Goal: Information Seeking & Learning: Find specific fact

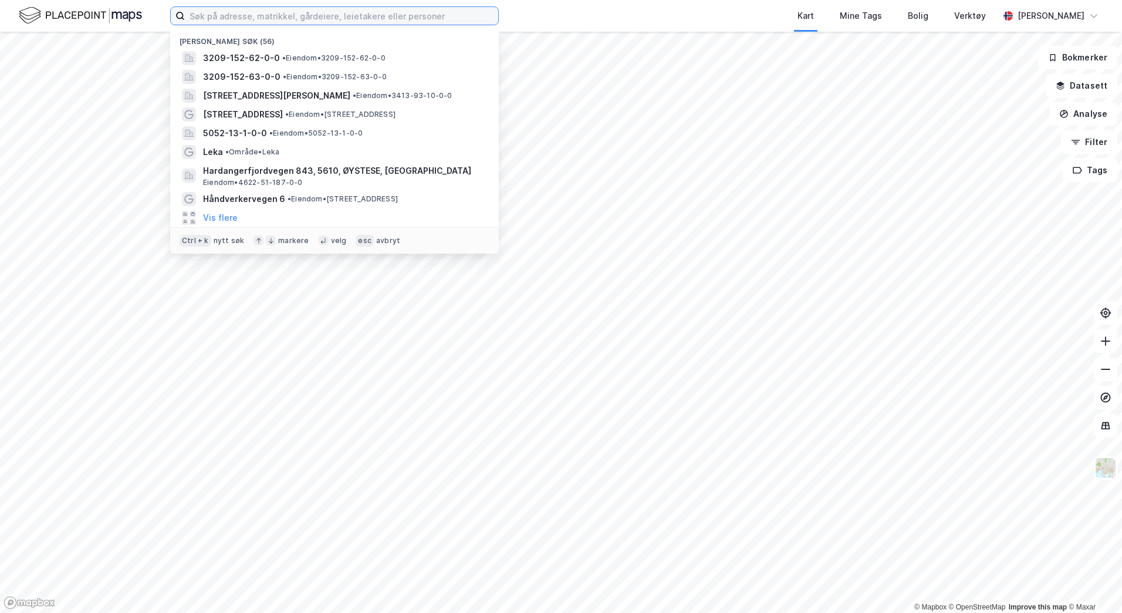
click at [338, 18] on input at bounding box center [341, 16] width 313 height 18
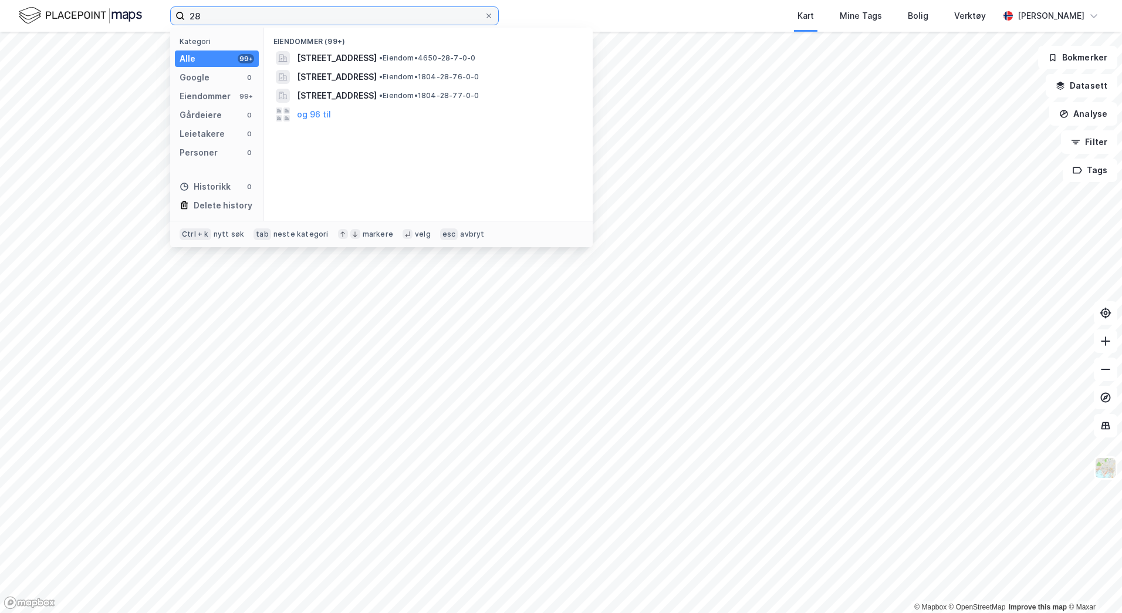
type input "2"
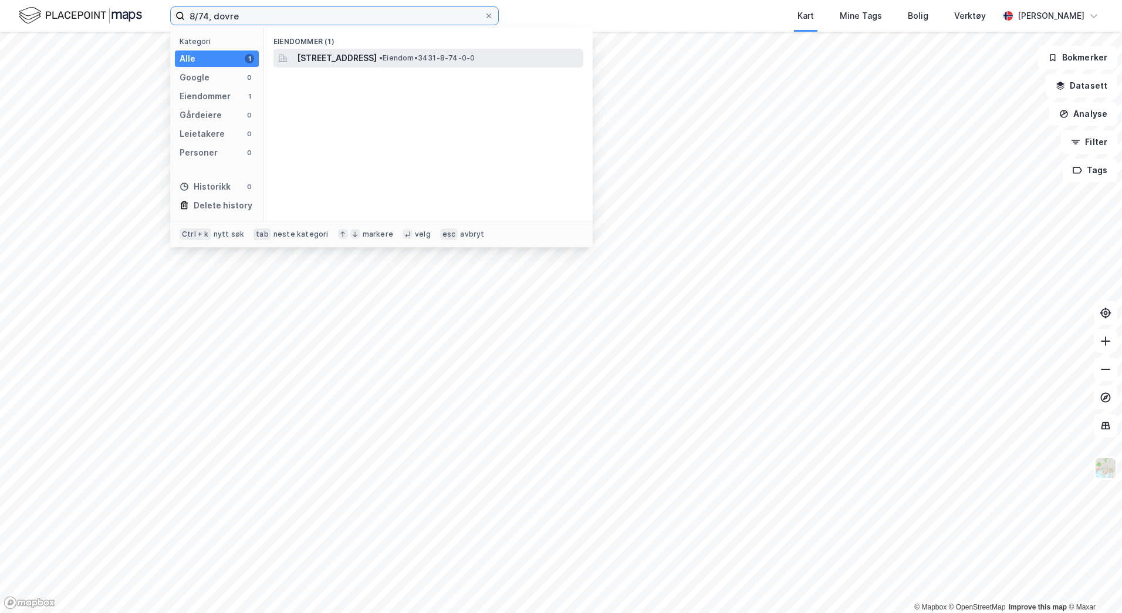
type input "8/74, dovre"
click at [346, 55] on span "[STREET_ADDRESS]" at bounding box center [337, 58] width 80 height 14
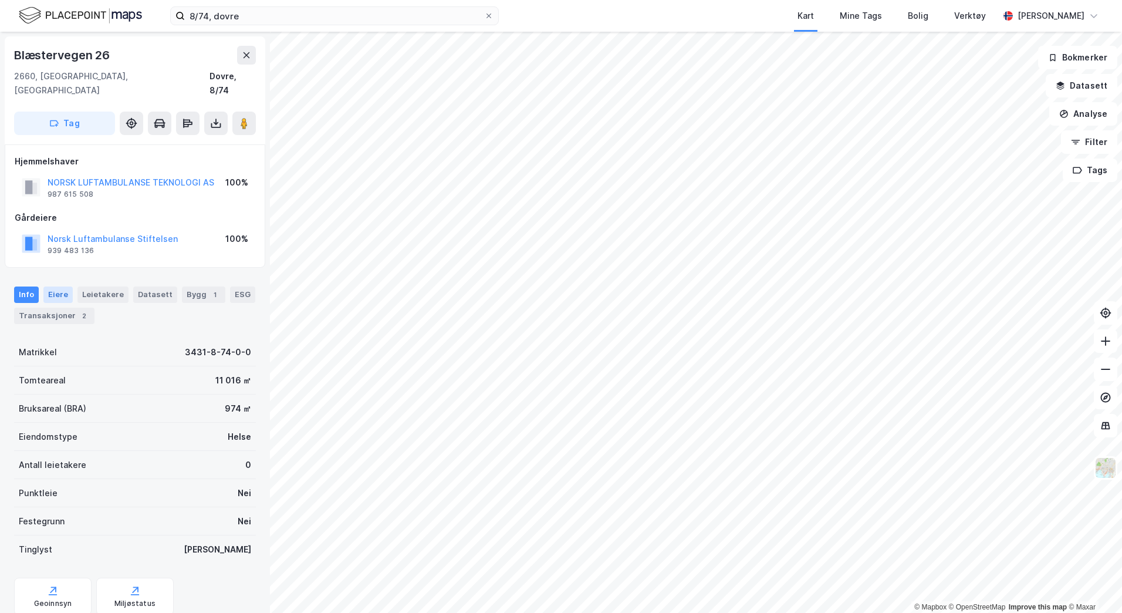
click at [51, 286] on div "Eiere" at bounding box center [57, 294] width 29 height 16
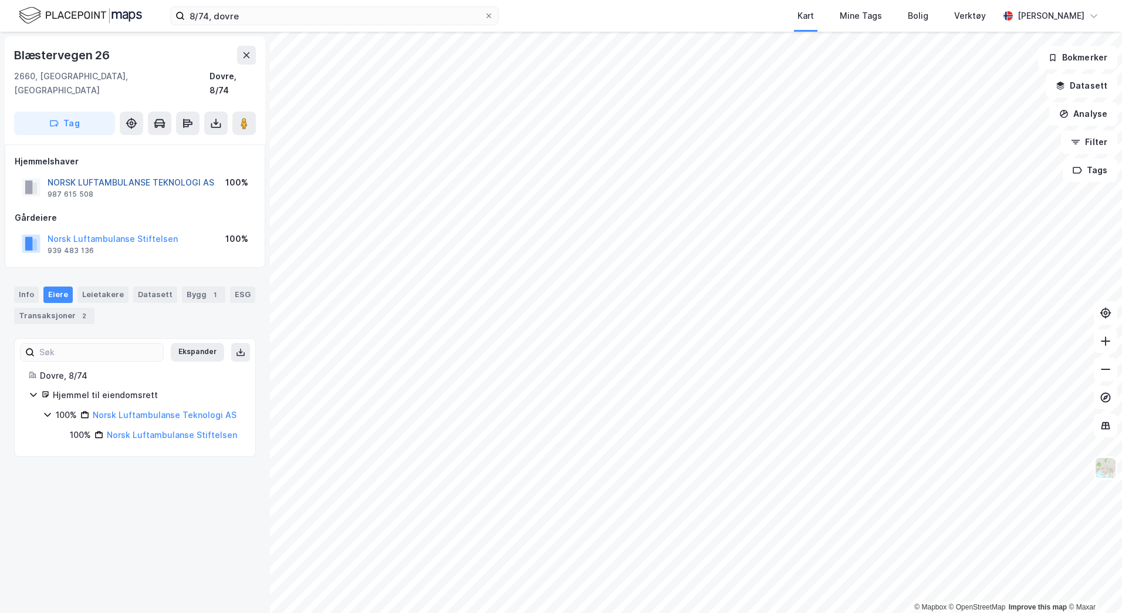
click at [0, 0] on button "NORSK LUFTAMBULANSE TEKNOLOGI AS" at bounding box center [0, 0] width 0 height 0
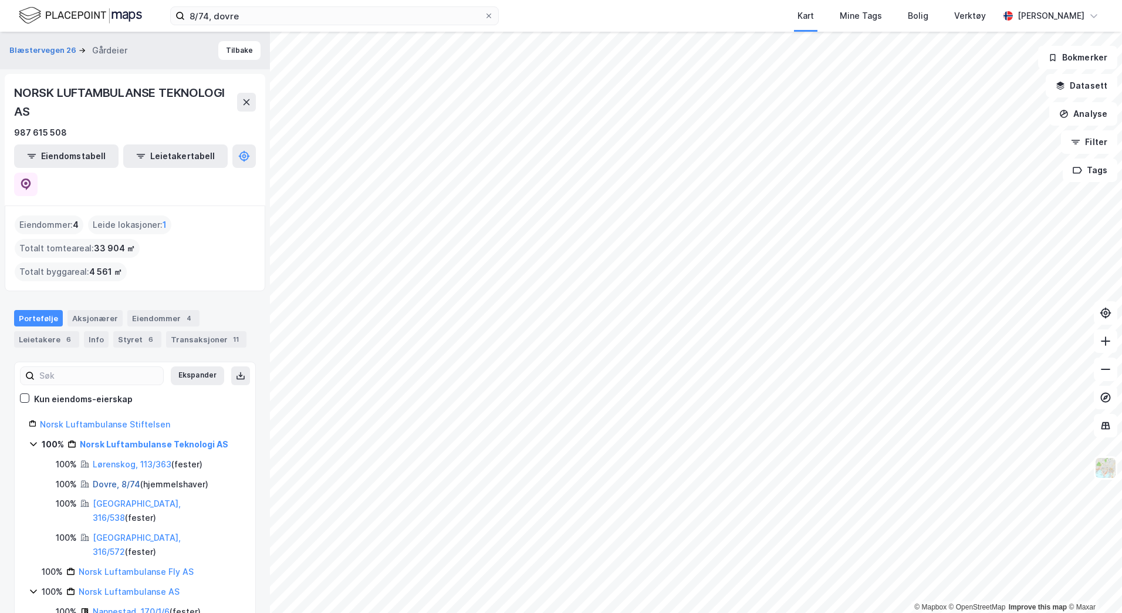
click at [118, 479] on link "Dovre, 8/74" at bounding box center [117, 484] width 48 height 10
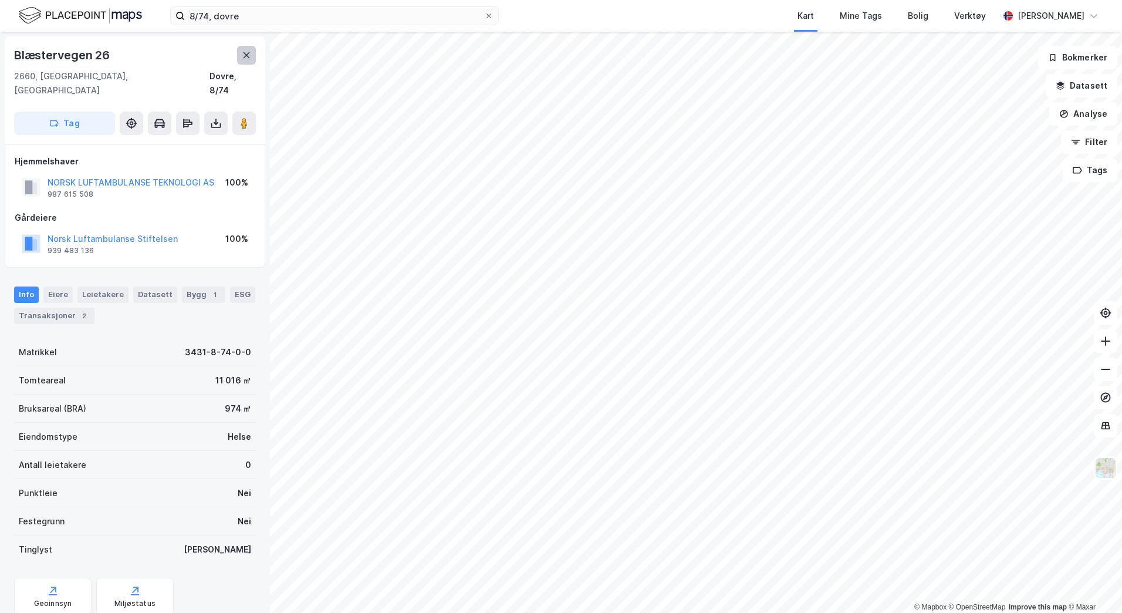
click at [244, 57] on icon at bounding box center [246, 54] width 9 height 9
